Goal: Task Accomplishment & Management: Understand process/instructions

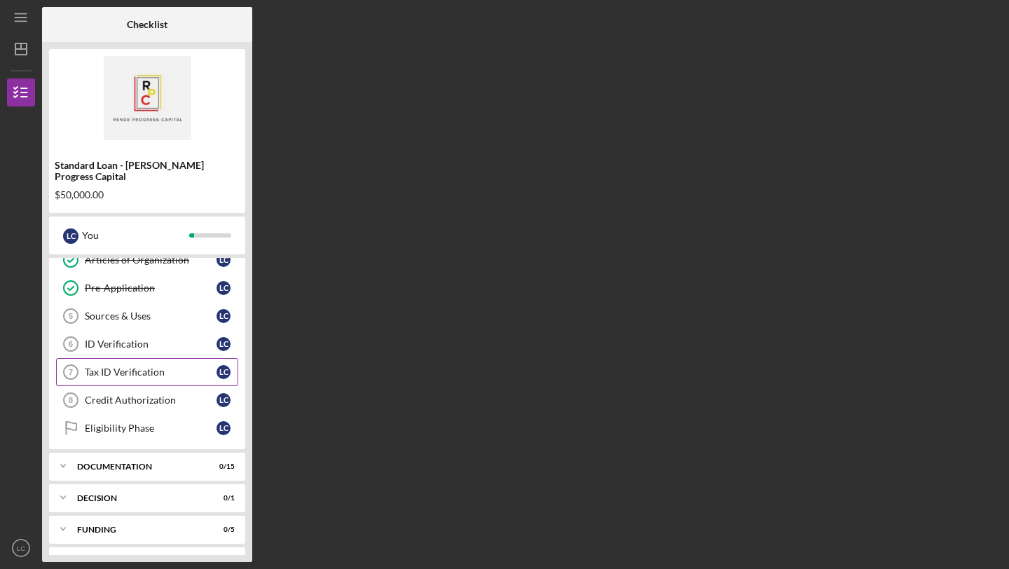
scroll to position [144, 0]
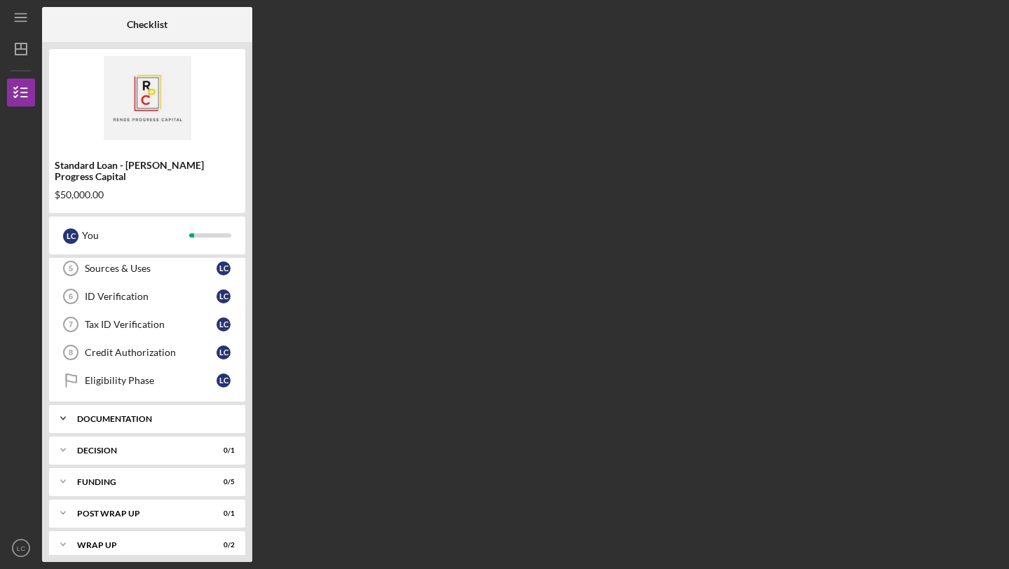
click at [167, 415] on div "Documentation" at bounding box center [152, 419] width 151 height 8
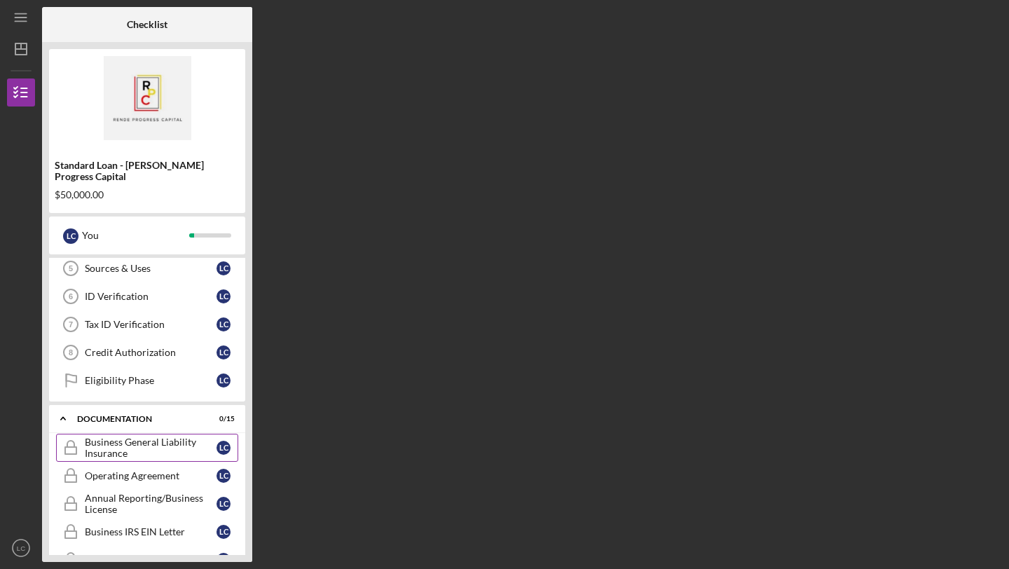
click at [150, 441] on div "Business General Liability Insurance" at bounding box center [151, 447] width 132 height 22
